Goal: Information Seeking & Learning: Learn about a topic

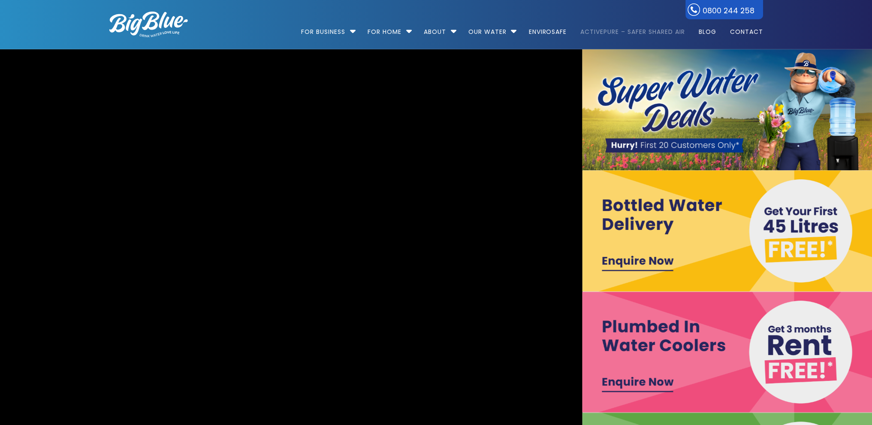
click at [628, 30] on link "ActivePure – Safer Shared Air" at bounding box center [632, 27] width 116 height 55
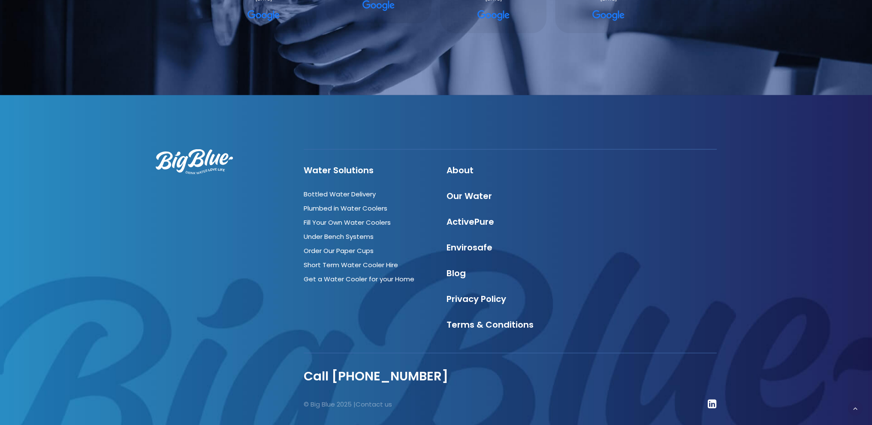
scroll to position [2487, 0]
click at [479, 218] on link "ActivePure" at bounding box center [471, 221] width 48 height 12
